Goal: Check status: Check status

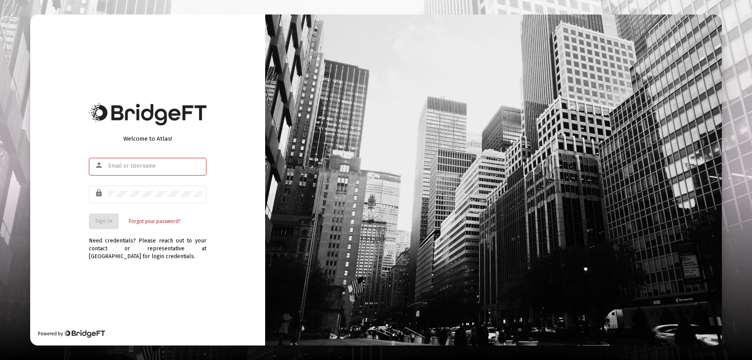
type input "jfountain@passivecapital.com"
drag, startPoint x: 76, startPoint y: 239, endPoint x: 100, endPoint y: 225, distance: 27.6
click at [81, 236] on div "Welcome to Atlas! person jfountain@passivecapital.com lock Sign In Forgot your …" at bounding box center [147, 179] width 235 height 331
click at [101, 224] on span "Sign In" at bounding box center [103, 221] width 17 height 7
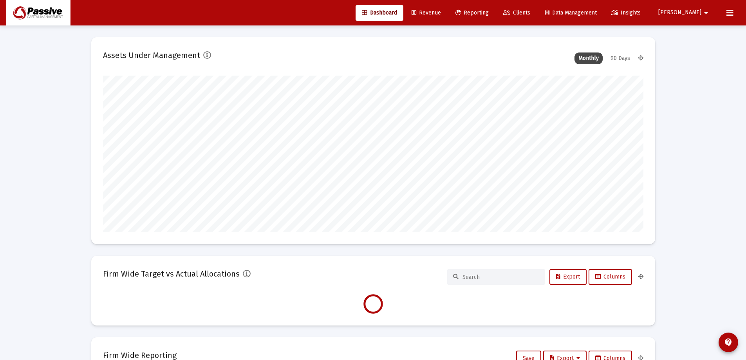
type input "[DATE]"
click at [489, 12] on span "Reporting" at bounding box center [472, 12] width 33 height 7
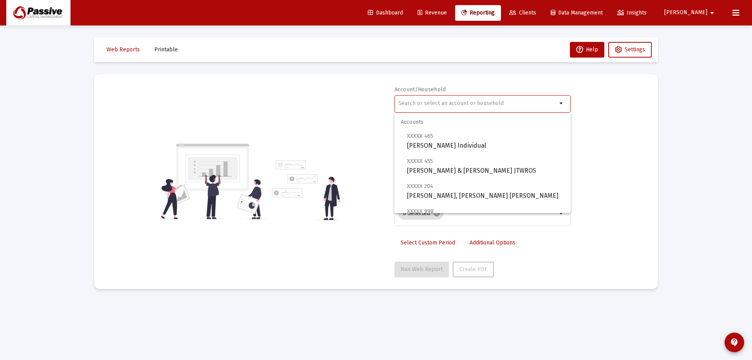
click at [483, 102] on input "text" at bounding box center [477, 103] width 159 height 6
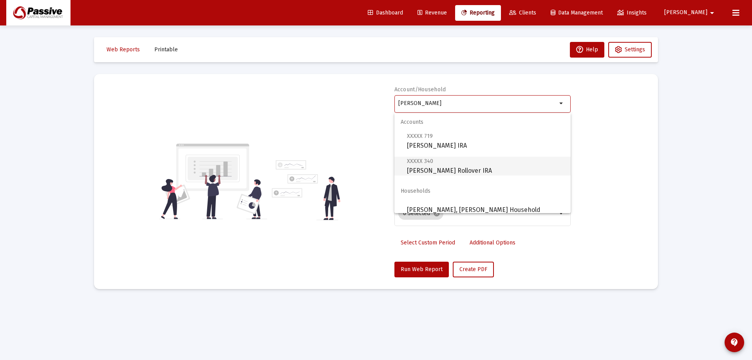
click at [473, 171] on span "XXXXX 340 Deborah Fleming Rollover IRA" at bounding box center [485, 165] width 157 height 19
type input "Deborah Fleming Rollover IRA"
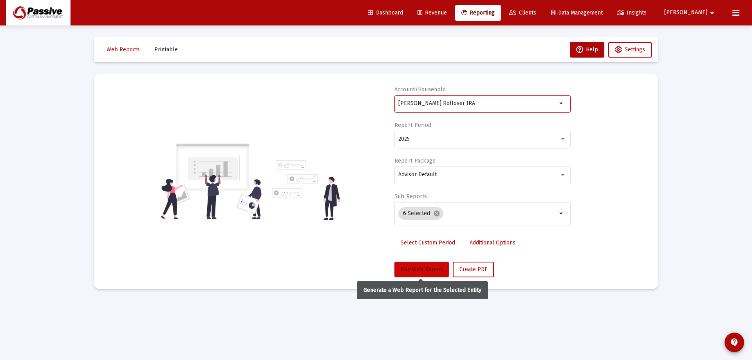
click at [432, 268] on span "Run Web Report" at bounding box center [422, 269] width 42 height 7
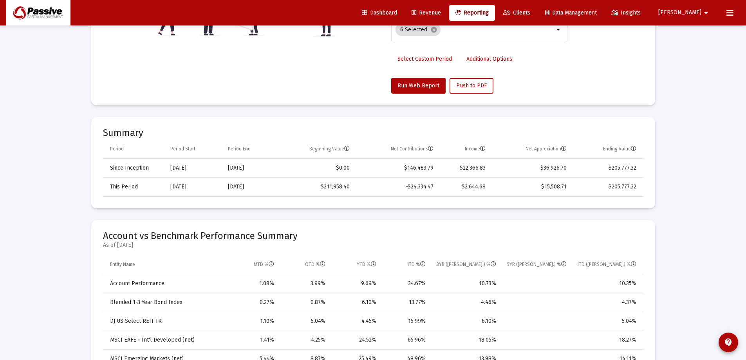
scroll to position [196, 0]
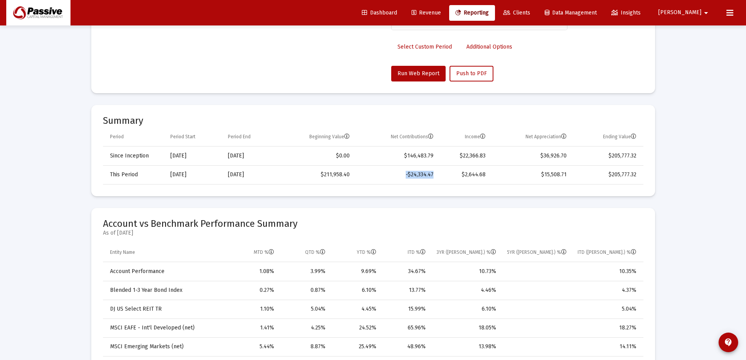
drag, startPoint x: 434, startPoint y: 176, endPoint x: 402, endPoint y: 176, distance: 32.5
click at [402, 176] on td "-$24,334.47" at bounding box center [397, 174] width 84 height 19
click at [404, 178] on td "-$24,334.47" at bounding box center [397, 174] width 84 height 19
drag, startPoint x: 439, startPoint y: 175, endPoint x: 394, endPoint y: 176, distance: 45.1
click at [394, 176] on tr "This Period Jan 1, 2025 Sep 14, 2025 $211,958.40 -$24,334.47 $2,644.68 $15,508.…" at bounding box center [373, 174] width 541 height 19
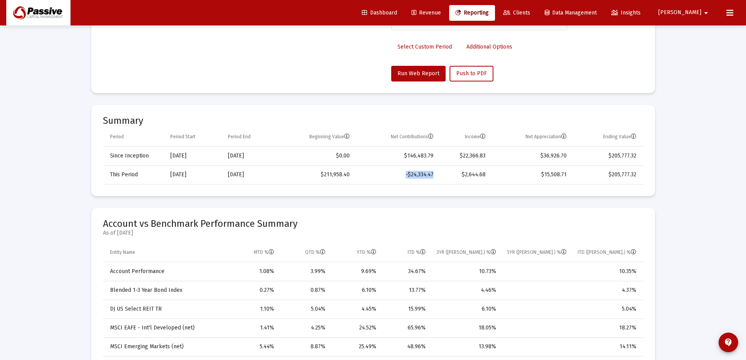
click at [438, 174] on td "-$24,334.47" at bounding box center [397, 174] width 84 height 19
drag, startPoint x: 352, startPoint y: 172, endPoint x: 316, endPoint y: 180, distance: 37.4
click at [316, 180] on td "$211,958.40" at bounding box center [316, 174] width 78 height 19
click at [354, 174] on td "$211,958.40" at bounding box center [316, 174] width 78 height 19
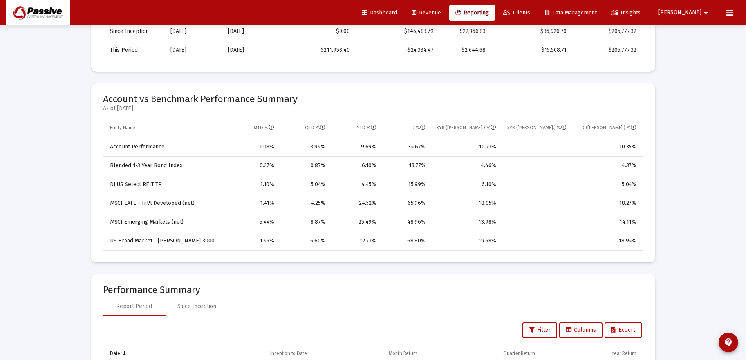
scroll to position [274, 0]
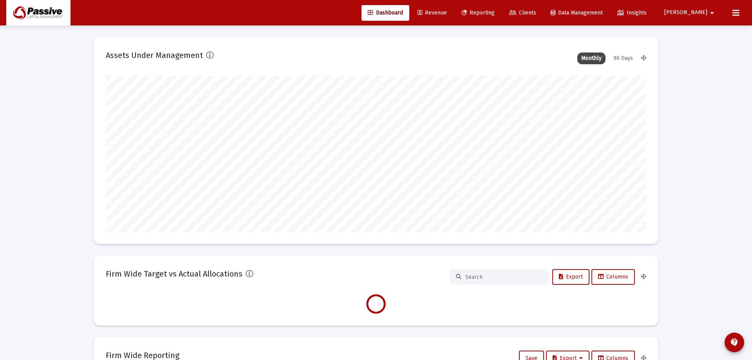
type input "[DATE]"
